Goal: Task Accomplishment & Management: Use online tool/utility

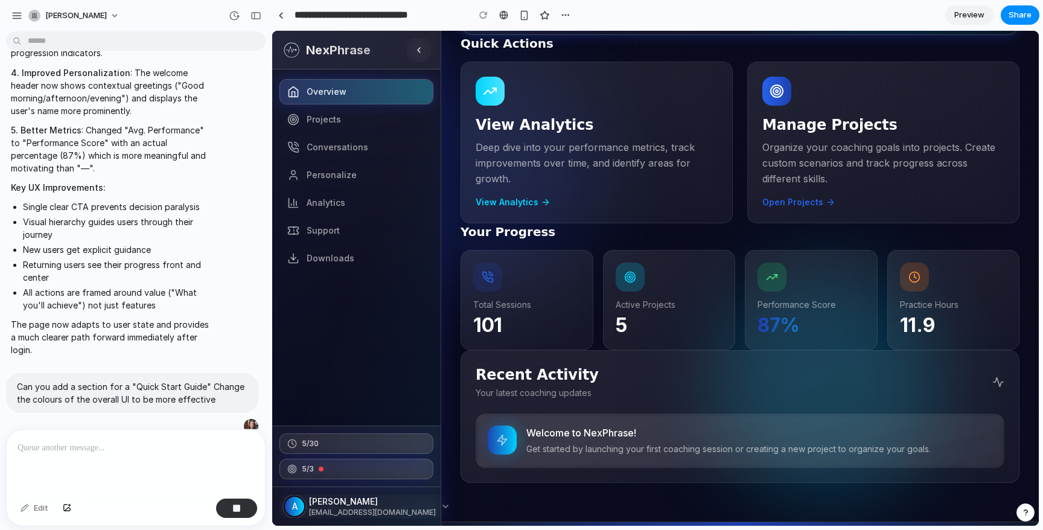
scroll to position [237, 0]
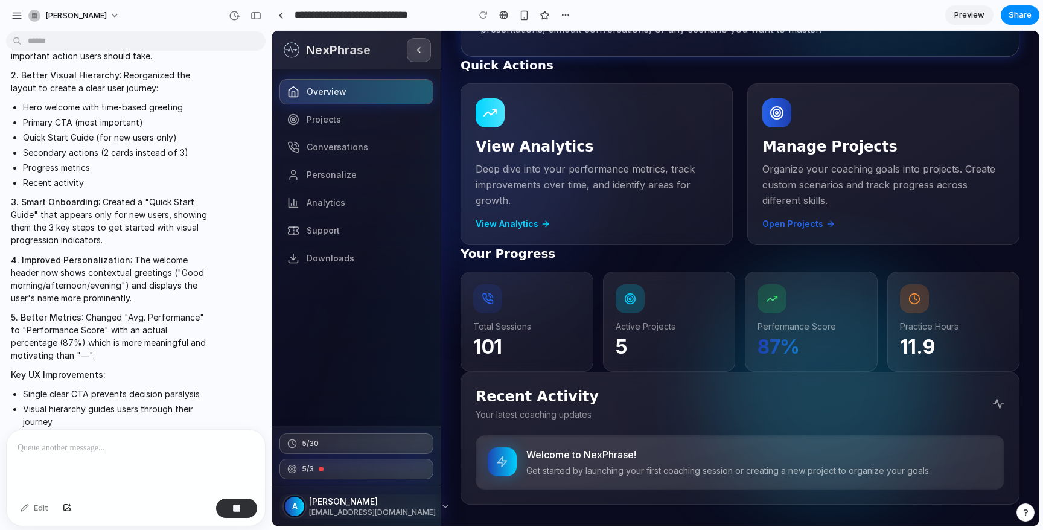
click at [415, 56] on button at bounding box center [419, 50] width 24 height 24
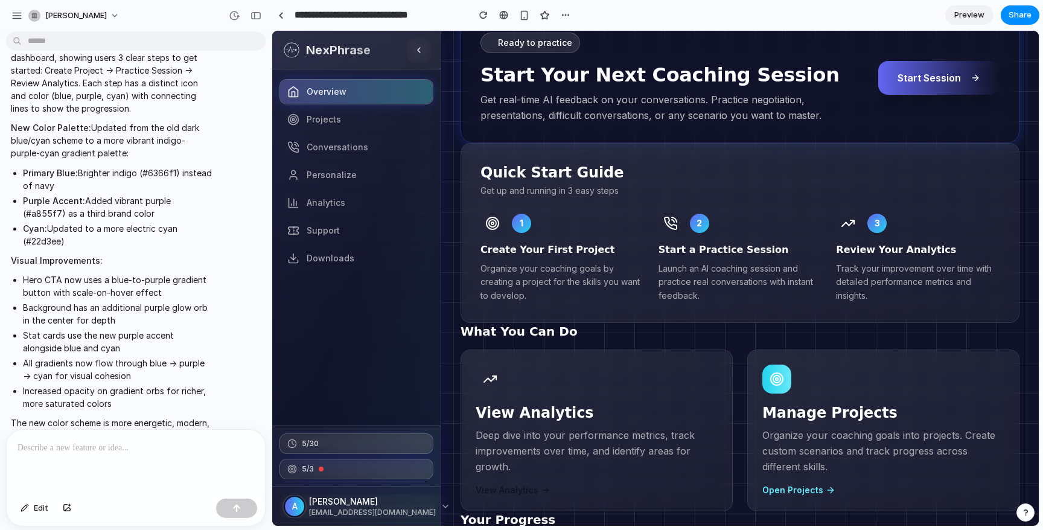
scroll to position [0, 0]
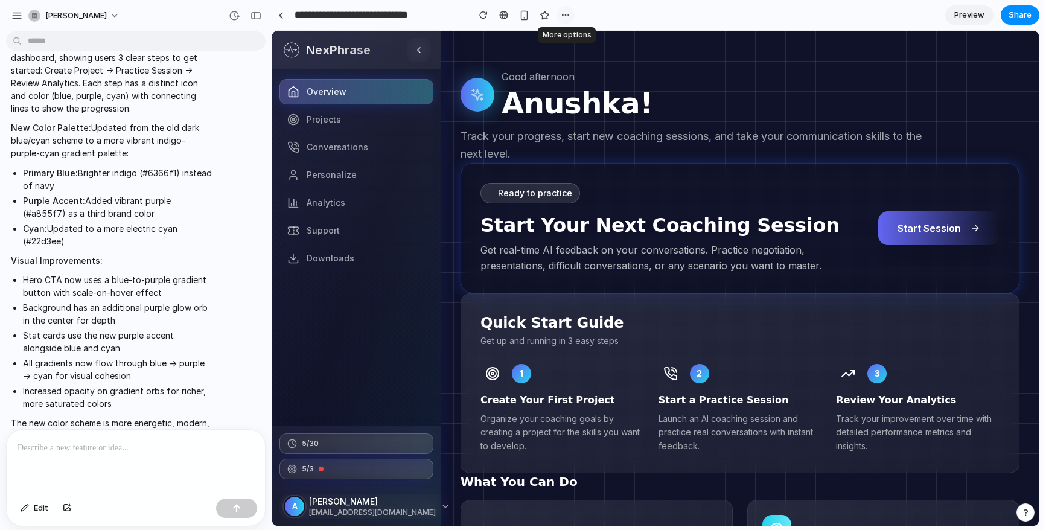
click at [567, 10] on div "button" at bounding box center [566, 15] width 10 height 10
click at [507, 25] on div "Duplicate Delete" at bounding box center [521, 265] width 1043 height 530
click at [545, 19] on div "button" at bounding box center [545, 15] width 10 height 10
click at [957, 22] on link "Preview" at bounding box center [969, 14] width 48 height 19
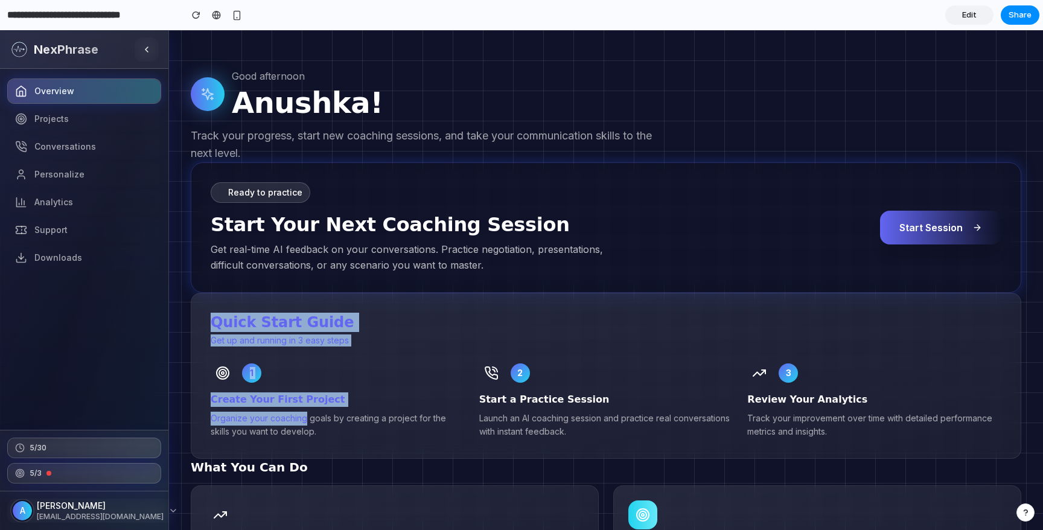
drag, startPoint x: 206, startPoint y: 319, endPoint x: 302, endPoint y: 411, distance: 132.4
click at [302, 411] on div "Quick Start Guide Get up and running in 3 easy steps 1 Create Your First Projec…" at bounding box center [606, 376] width 831 height 167
click at [304, 414] on p "Organize your coaching goals by creating a project for the skills you want to d…" at bounding box center [338, 426] width 254 height 28
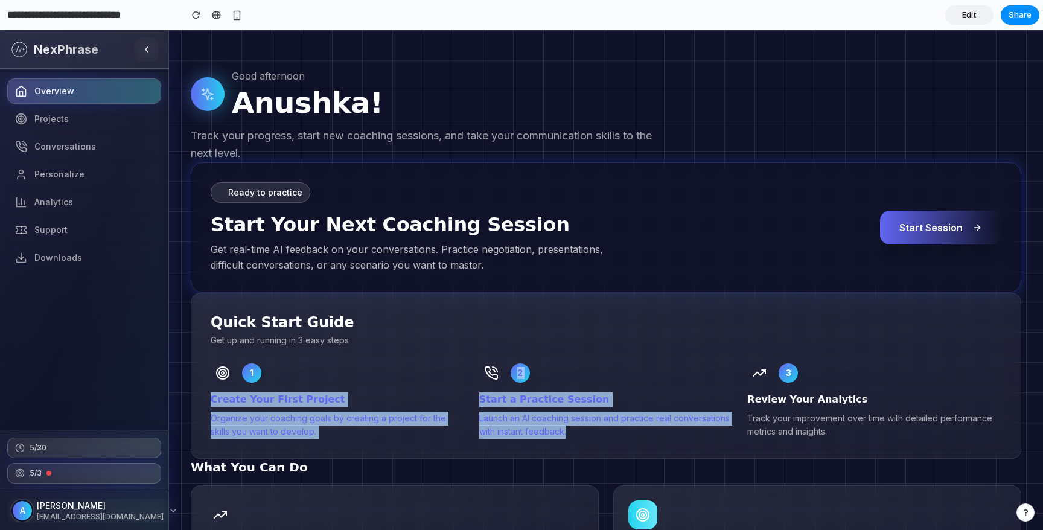
drag, startPoint x: 461, startPoint y: 371, endPoint x: 543, endPoint y: 449, distance: 113.2
click at [543, 449] on div "Quick Start Guide Get up and running in 3 easy steps 1 Create Your First Projec…" at bounding box center [606, 376] width 831 height 167
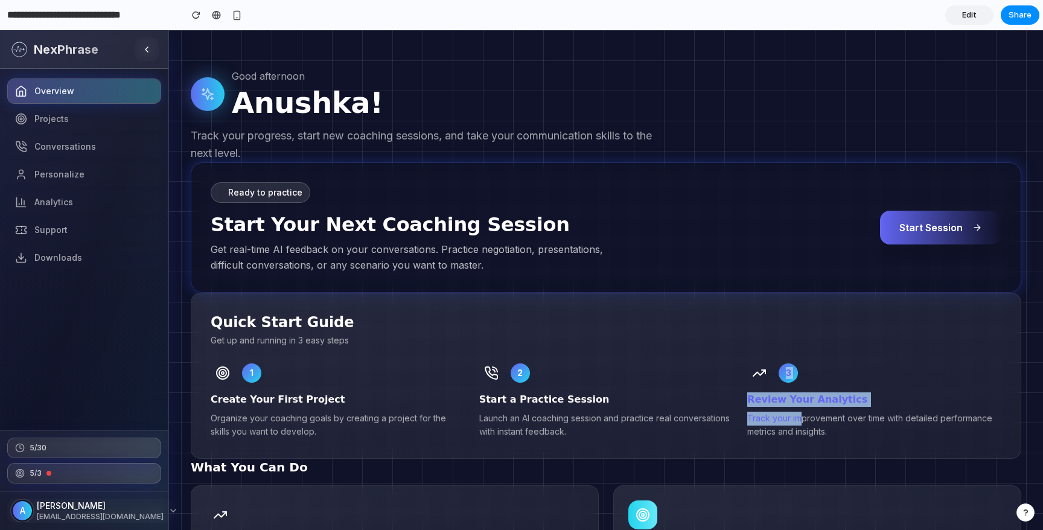
drag, startPoint x: 743, startPoint y: 376, endPoint x: 797, endPoint y: 420, distance: 70.3
click at [797, 420] on div "1 Create Your First Project Organize your coaching goals by creating a project …" at bounding box center [606, 400] width 791 height 78
drag, startPoint x: 512, startPoint y: 395, endPoint x: 545, endPoint y: 399, distance: 32.8
click at [546, 400] on h3 "Start a Practice Session" at bounding box center [606, 399] width 254 height 14
click at [545, 399] on h3 "Start a Practice Session" at bounding box center [606, 399] width 254 height 14
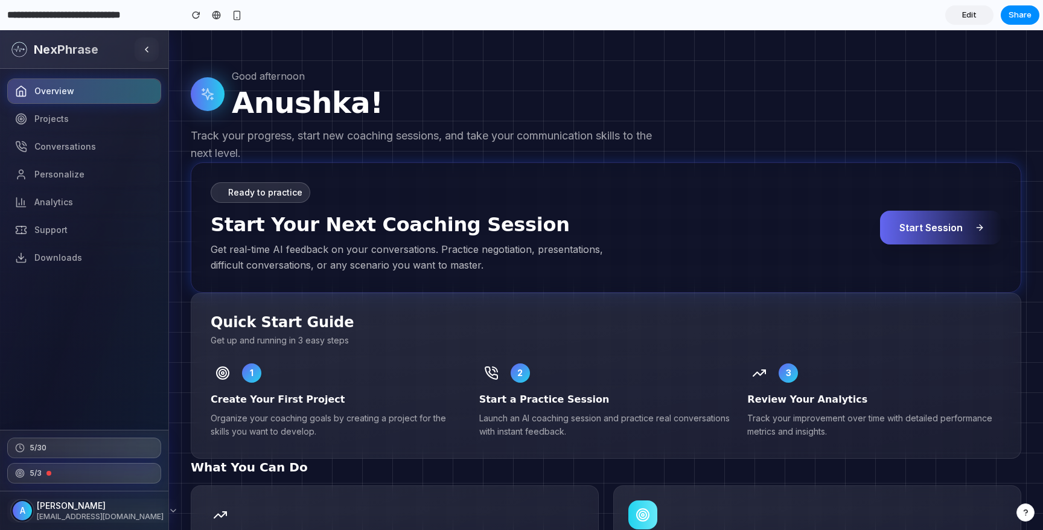
click at [928, 225] on span "Start Session" at bounding box center [931, 227] width 63 height 14
click at [969, 13] on span "Edit" at bounding box center [969, 15] width 14 height 12
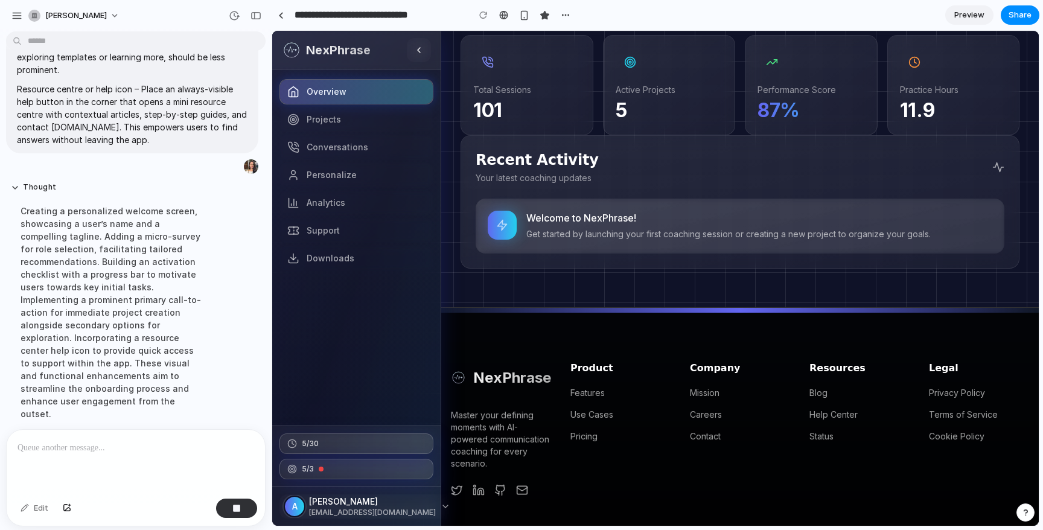
scroll to position [743, 0]
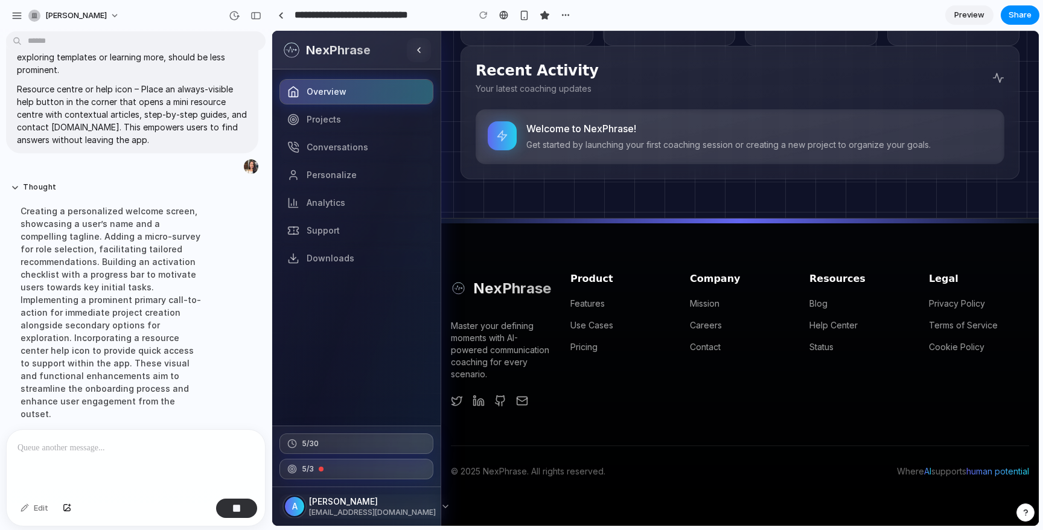
click at [972, 17] on span "Preview" at bounding box center [969, 15] width 30 height 12
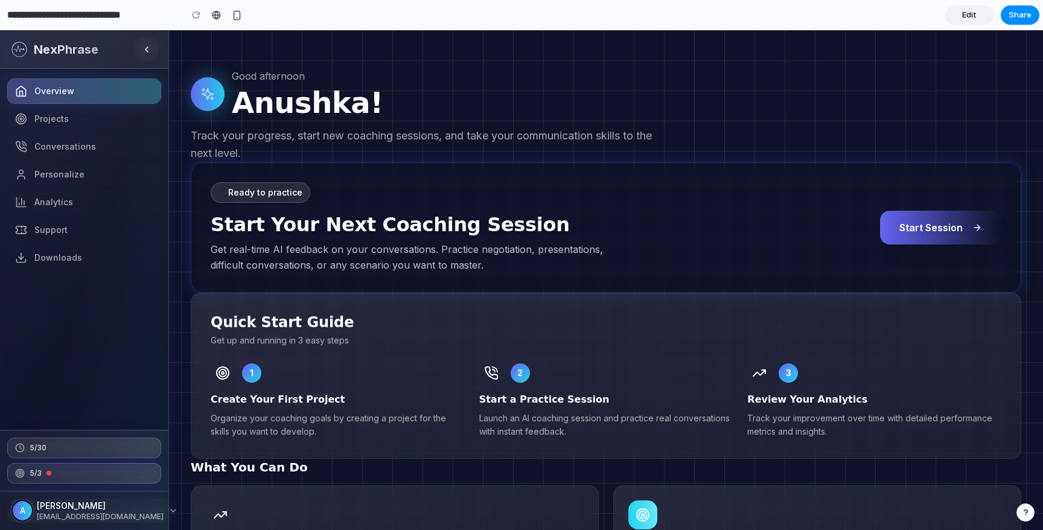
click at [972, 19] on span "Edit" at bounding box center [969, 15] width 14 height 12
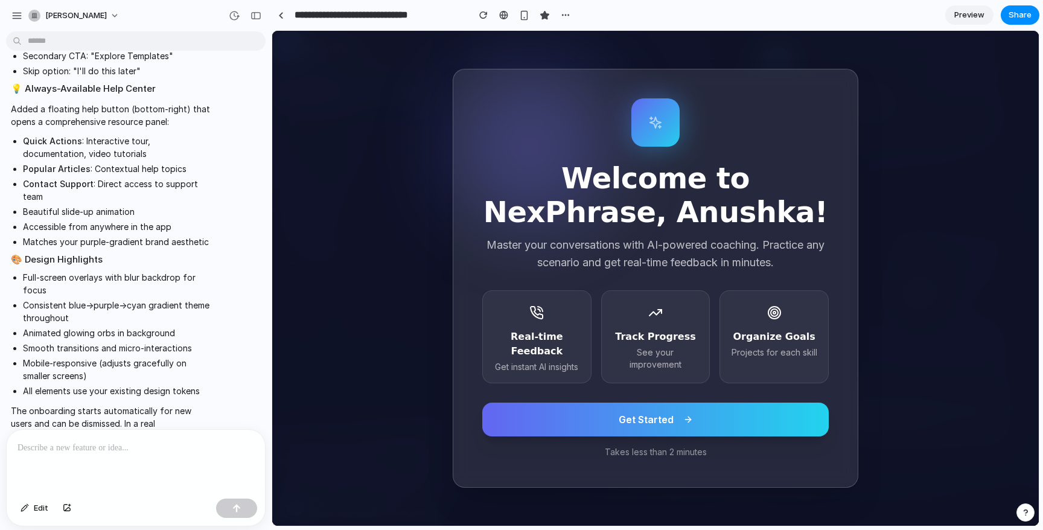
scroll to position [467, 0]
click at [655, 427] on button "Get Started" at bounding box center [655, 420] width 347 height 34
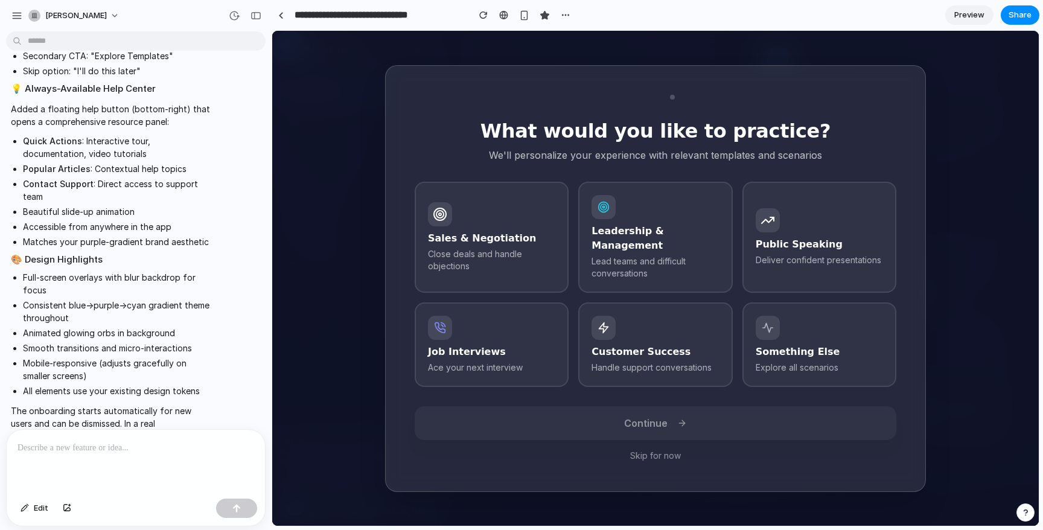
click at [664, 450] on button "Skip for now" at bounding box center [656, 456] width 482 height 12
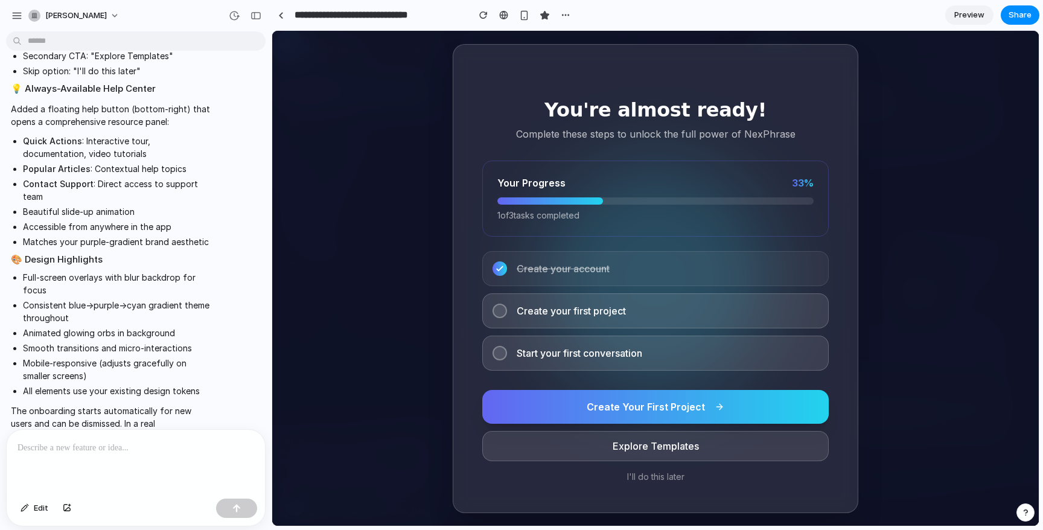
click at [656, 480] on button "I'll do this later" at bounding box center [655, 477] width 347 height 12
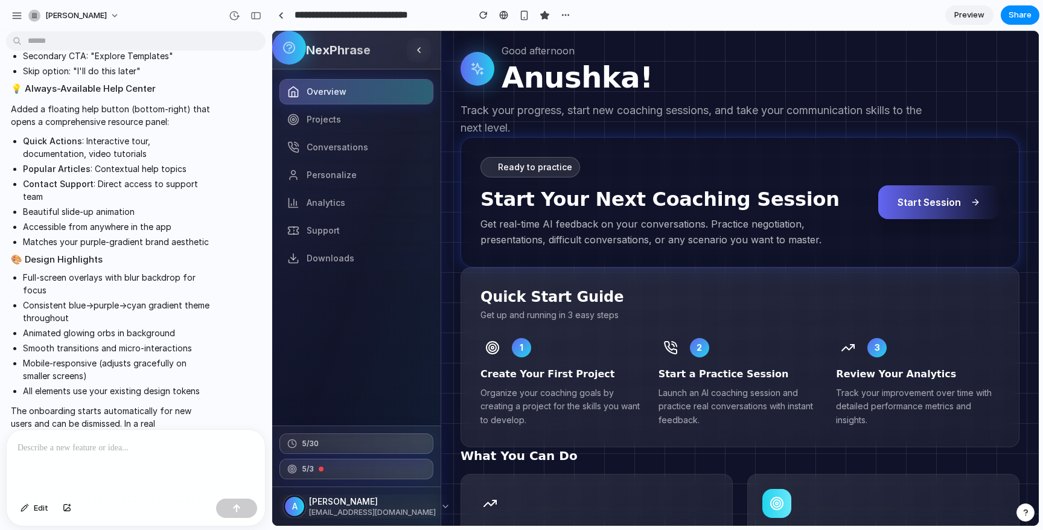
scroll to position [0, 0]
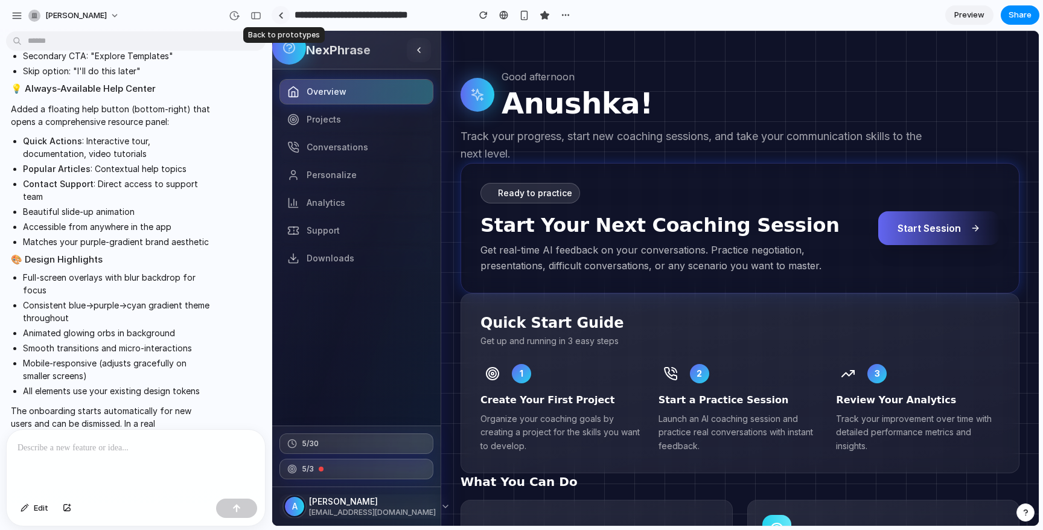
click at [286, 14] on link at bounding box center [281, 15] width 18 height 18
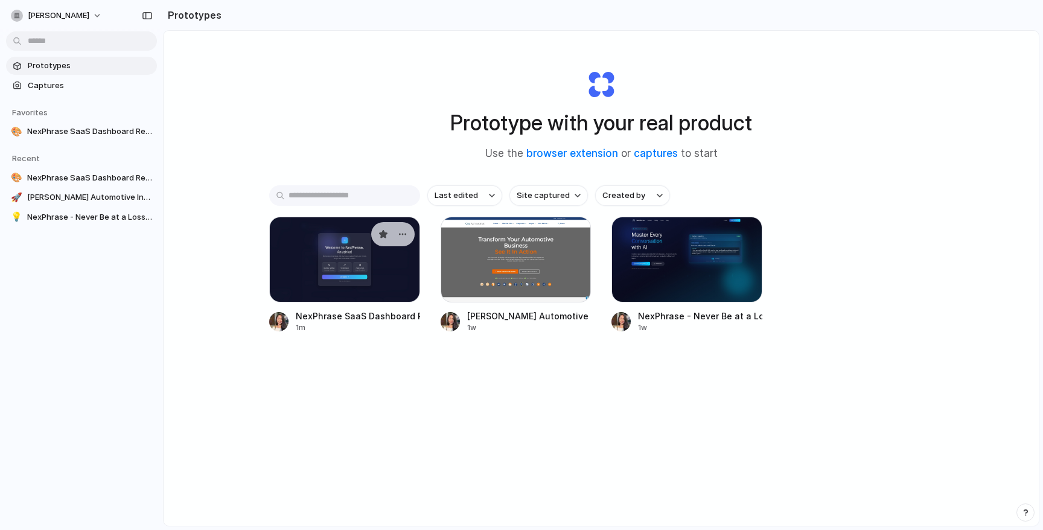
click at [331, 278] on div at bounding box center [344, 260] width 151 height 86
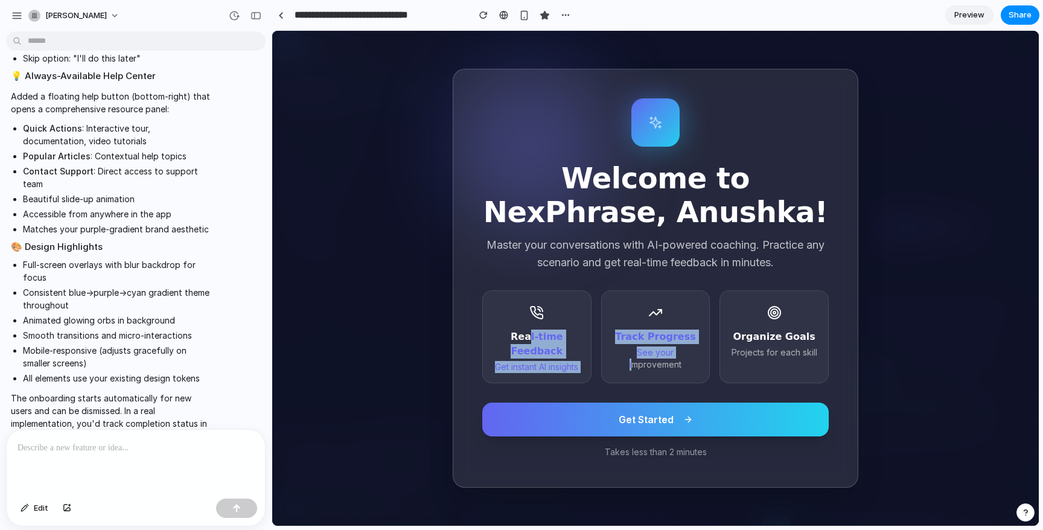
drag, startPoint x: 528, startPoint y: 339, endPoint x: 663, endPoint y: 387, distance: 142.8
click at [663, 388] on div "Welcome to NexPhrase, Anushka! Master your conversations with AI-powered coachi…" at bounding box center [656, 279] width 406 height 420
click at [705, 360] on div "Track Progress See your improvement" at bounding box center [655, 336] width 109 height 93
click at [644, 429] on button "Get Started" at bounding box center [655, 420] width 347 height 34
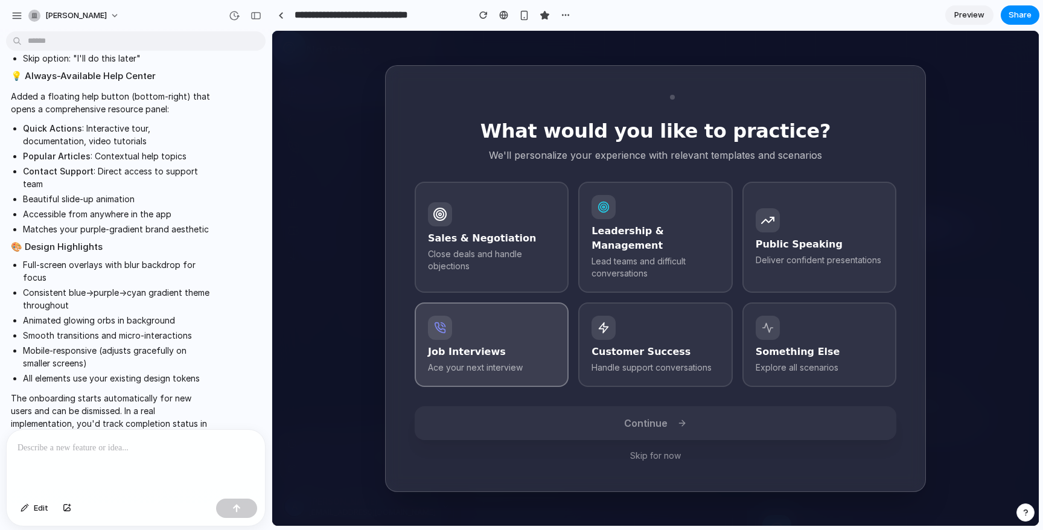
click at [506, 345] on h3 "Job Interviews" at bounding box center [491, 352] width 127 height 14
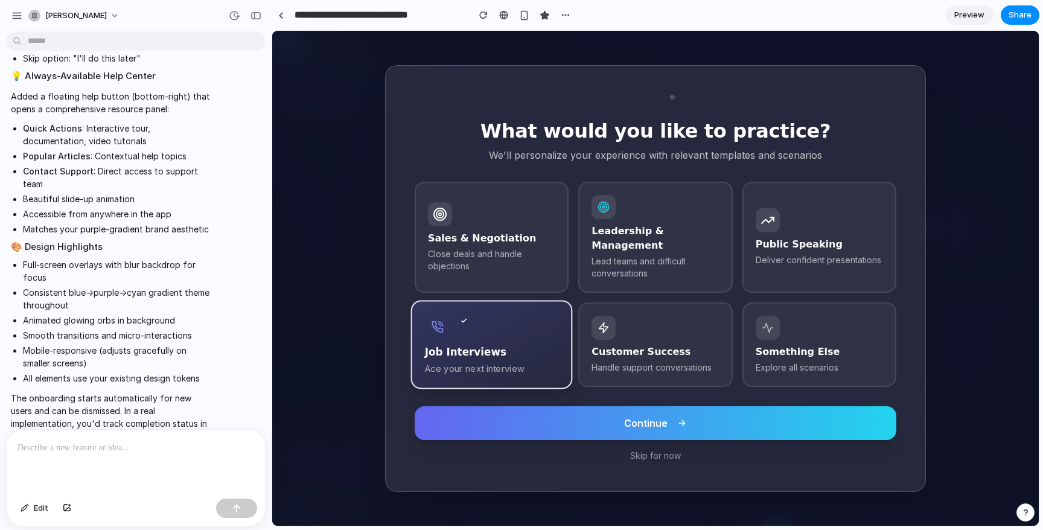
click at [597, 415] on button "Continue" at bounding box center [656, 423] width 482 height 34
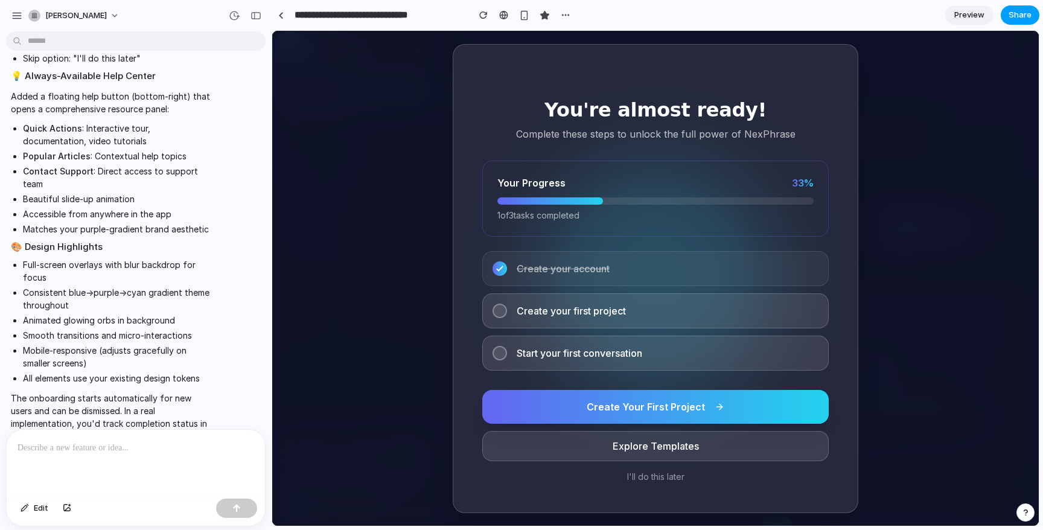
click at [1025, 12] on span "Share" at bounding box center [1020, 15] width 23 height 12
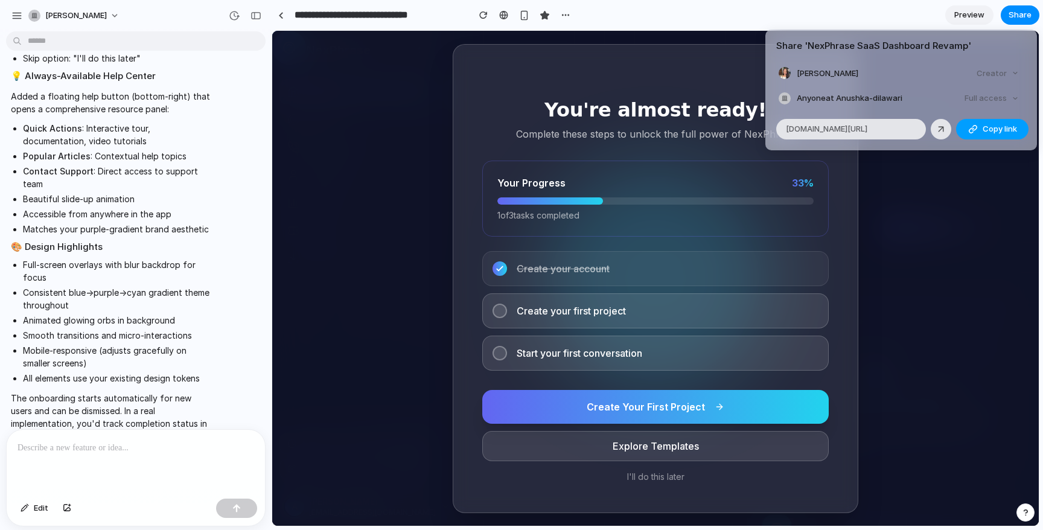
click at [981, 127] on button "Copy link" at bounding box center [992, 129] width 72 height 21
click at [883, 94] on span "Anyone at Anushka-dilawari" at bounding box center [850, 98] width 106 height 12
click at [941, 132] on div at bounding box center [941, 129] width 11 height 11
